Goal: Task Accomplishment & Management: Manage account settings

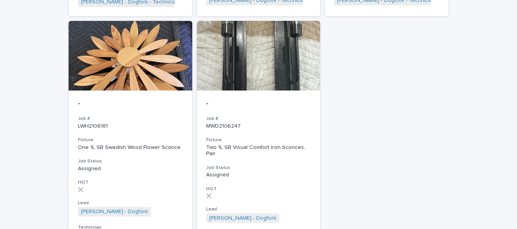
scroll to position [577, 0]
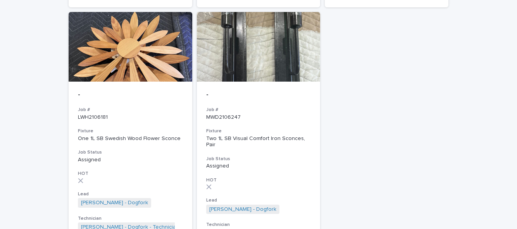
click at [260, 136] on div "- Job # MWD2106247 Fixture Two 1L SB Visual Comfort Iron Sconces, Pair Job Stat…" at bounding box center [259, 165] width 124 height 167
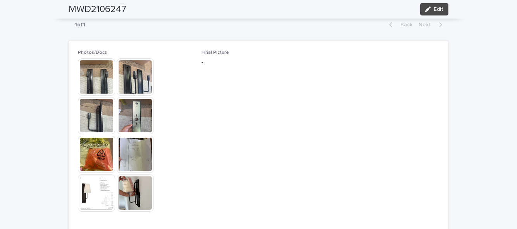
scroll to position [352, 0]
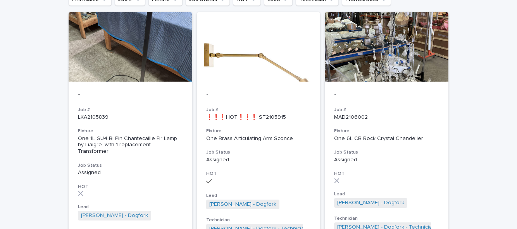
scroll to position [84, 0]
